Goal: Transaction & Acquisition: Obtain resource

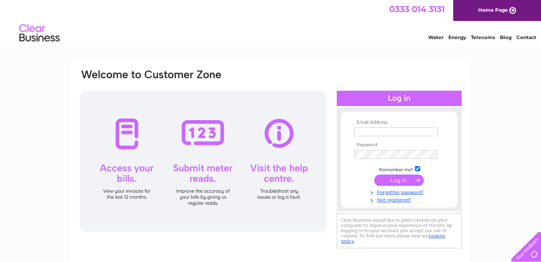
type input "members@moffatgolfclub.co.uk"
click at [405, 176] on input "submit" at bounding box center [400, 180] width 50 height 11
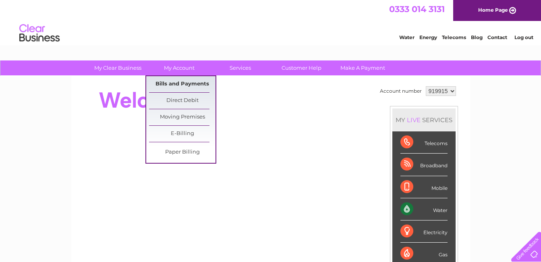
click at [178, 80] on link "Bills and Payments" at bounding box center [182, 84] width 67 height 16
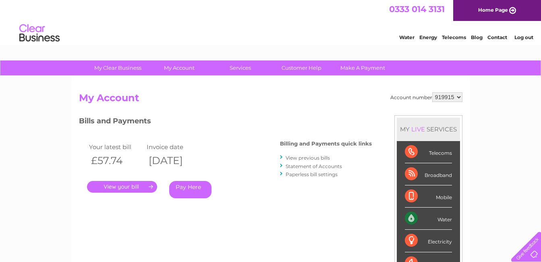
click at [114, 186] on link "." at bounding box center [122, 187] width 70 height 12
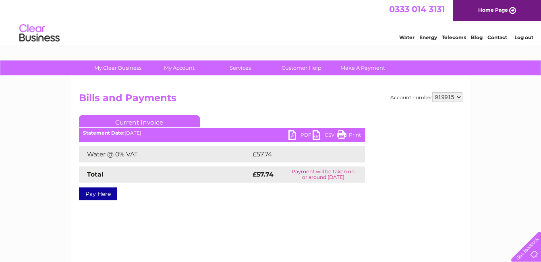
click at [292, 137] on link "PDF" at bounding box center [301, 136] width 24 height 12
